Goal: Entertainment & Leisure: Consume media (video, audio)

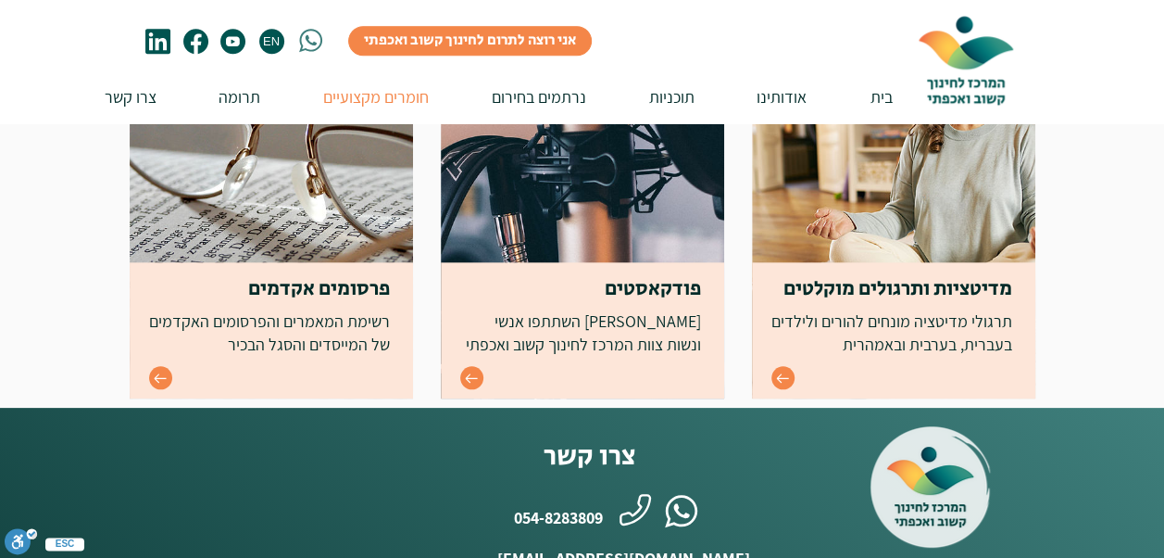
scroll to position [834, 0]
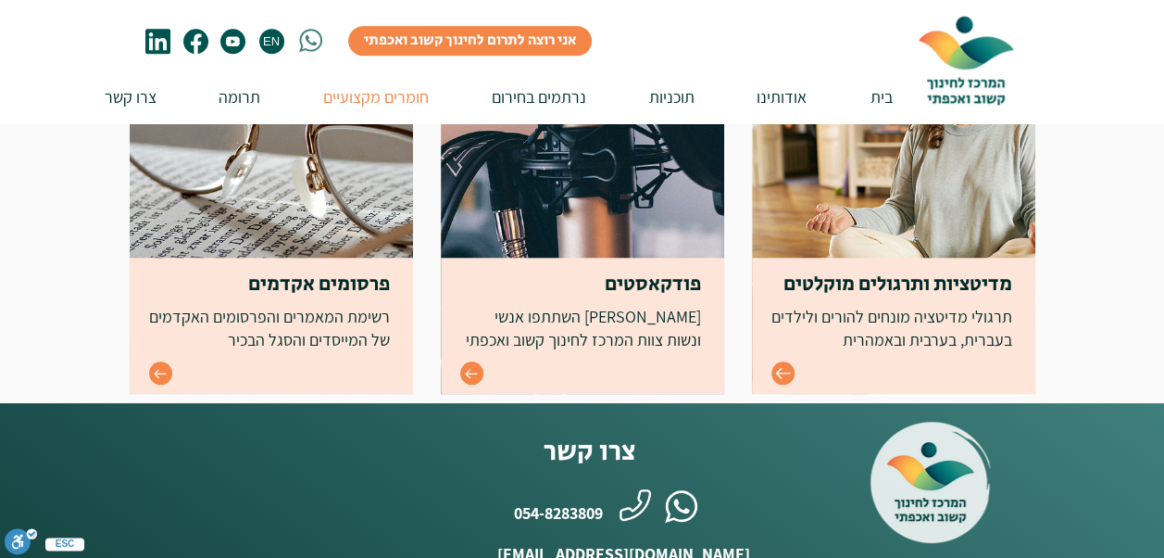
click at [778, 373] on icon "Go to" at bounding box center [782, 373] width 15 height 11
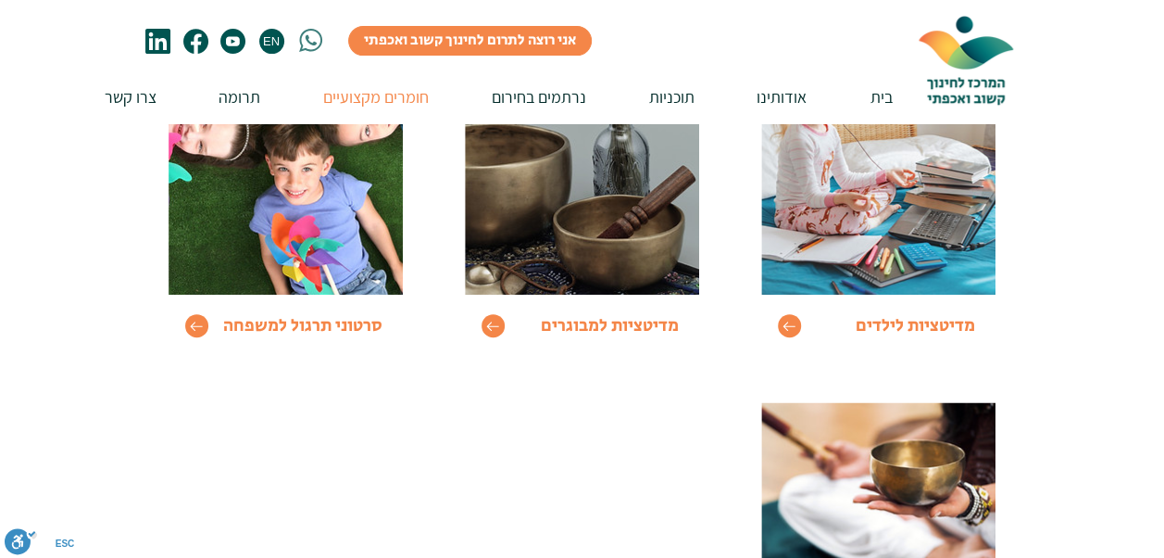
scroll to position [370, 0]
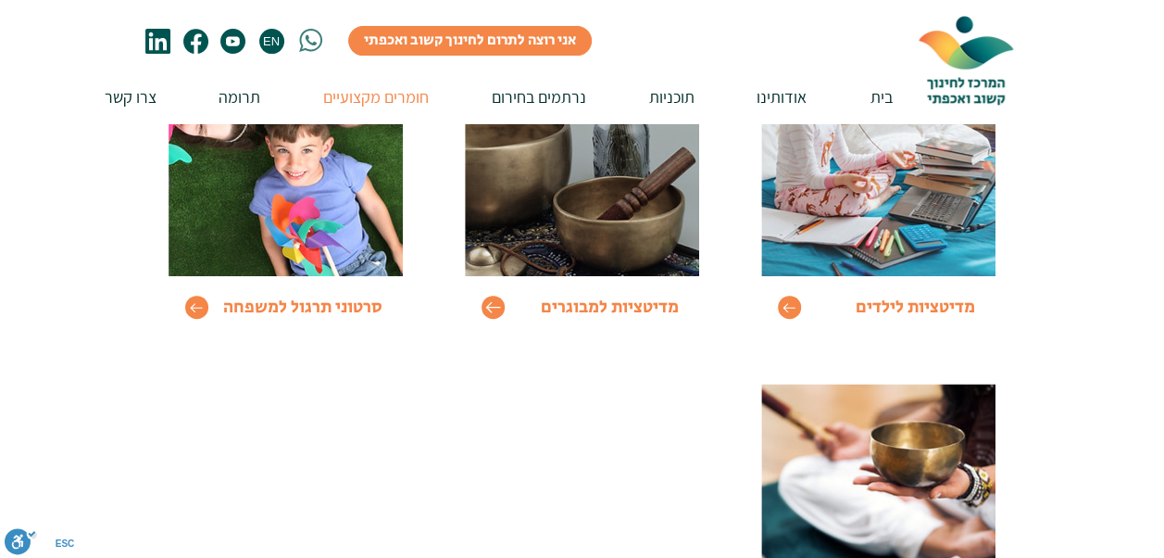
click at [498, 305] on icon "Go to" at bounding box center [493, 307] width 16 height 16
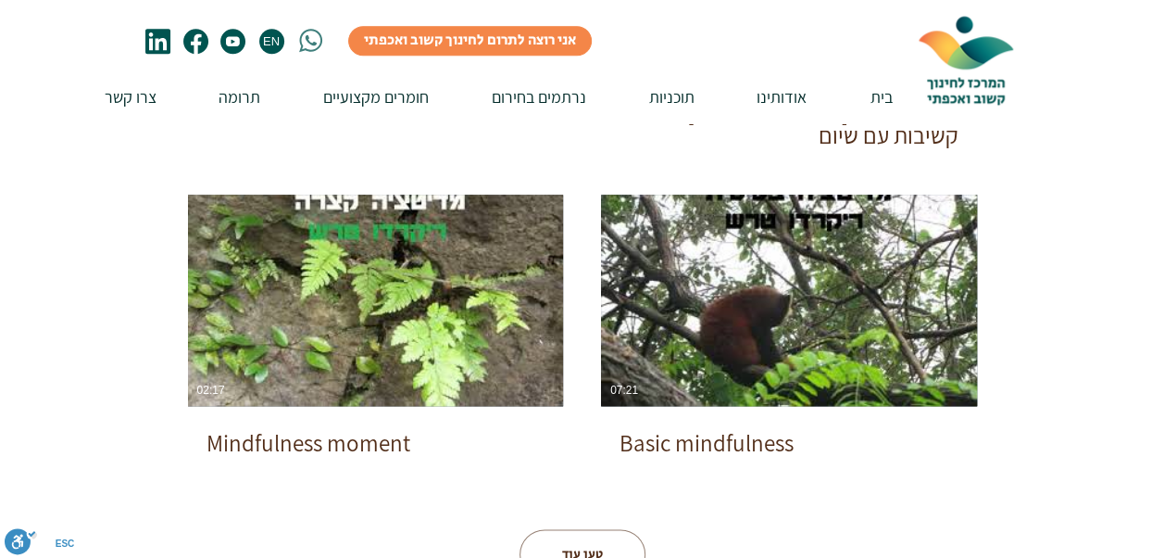
scroll to position [1019, 0]
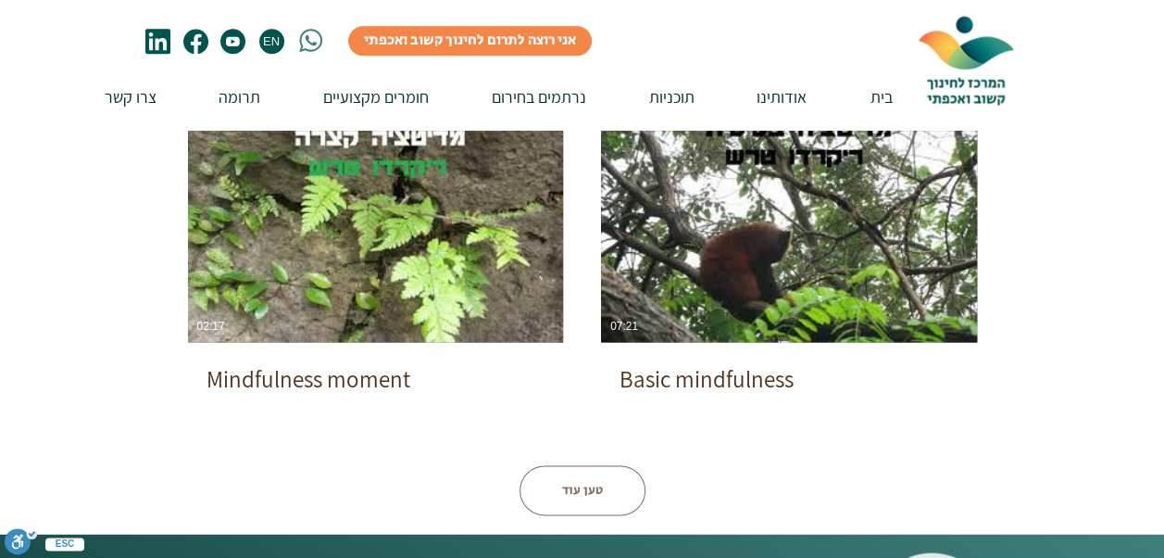
click at [571, 490] on button "טען עוד" at bounding box center [583, 490] width 126 height 50
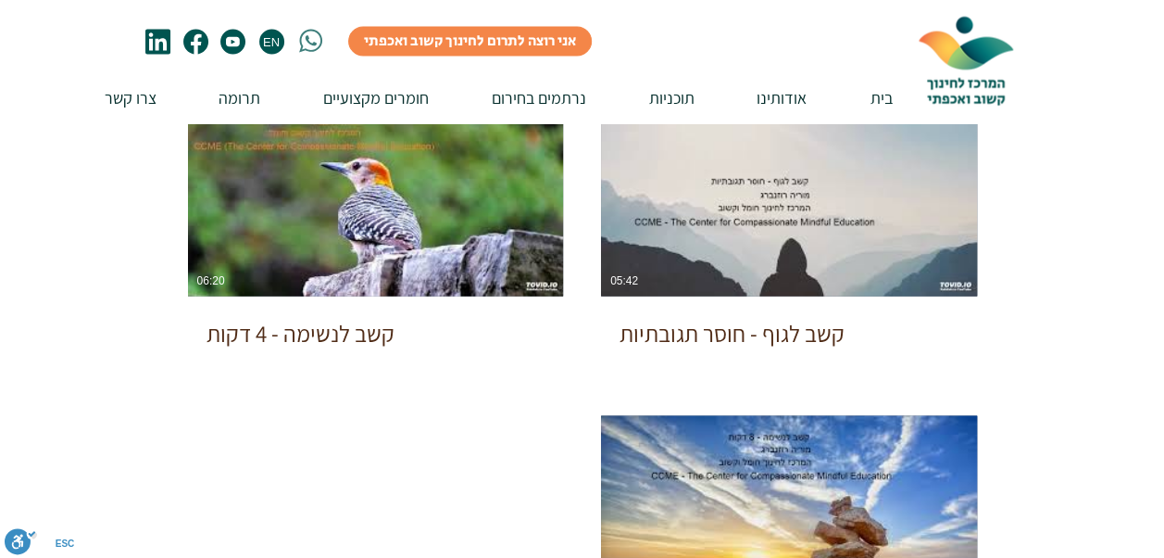
scroll to position [1760, 0]
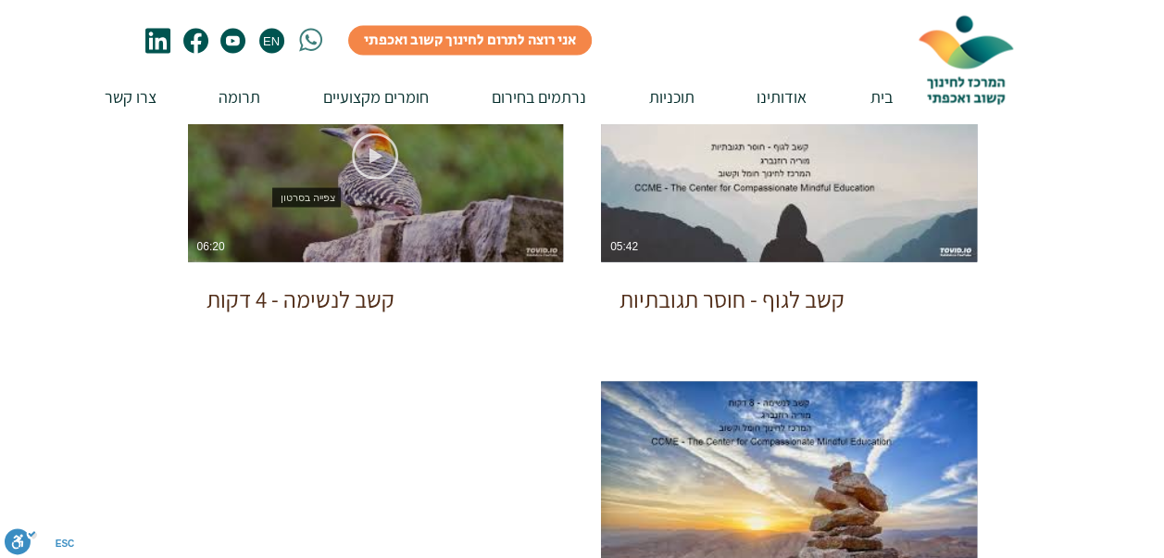
click at [372, 153] on use "צפייה בסרטון" at bounding box center [375, 156] width 46 height 46
